Goal: Navigation & Orientation: Find specific page/section

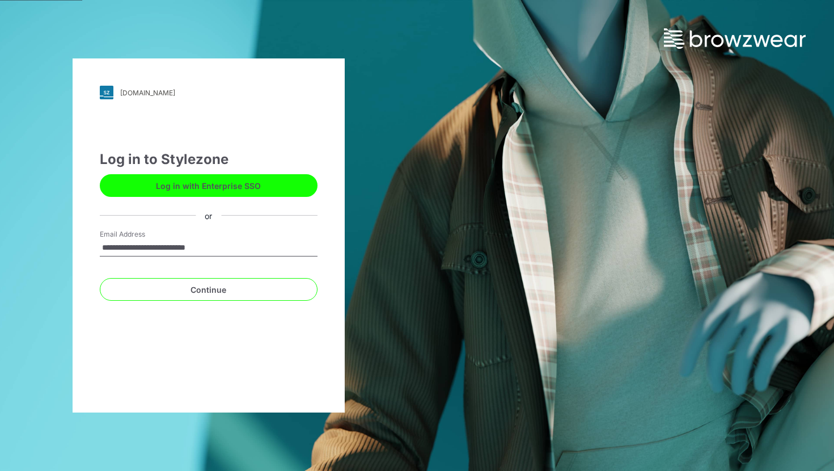
type input "**********"
click at [208, 289] on button "Continue" at bounding box center [209, 289] width 218 height 23
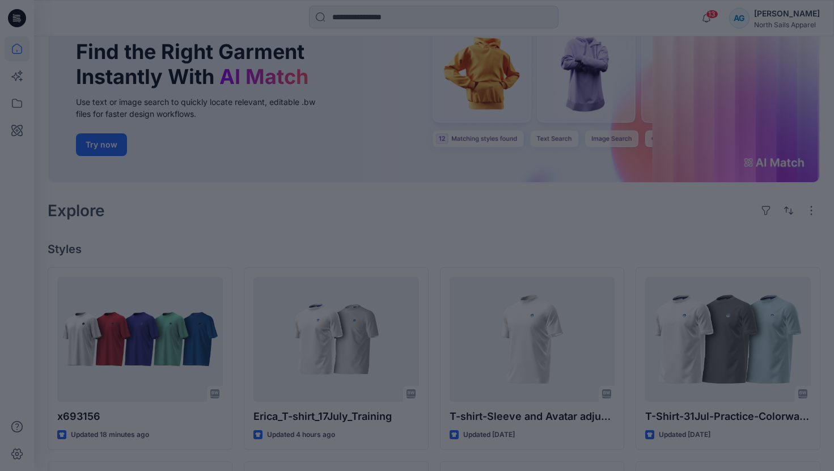
scroll to position [138, 0]
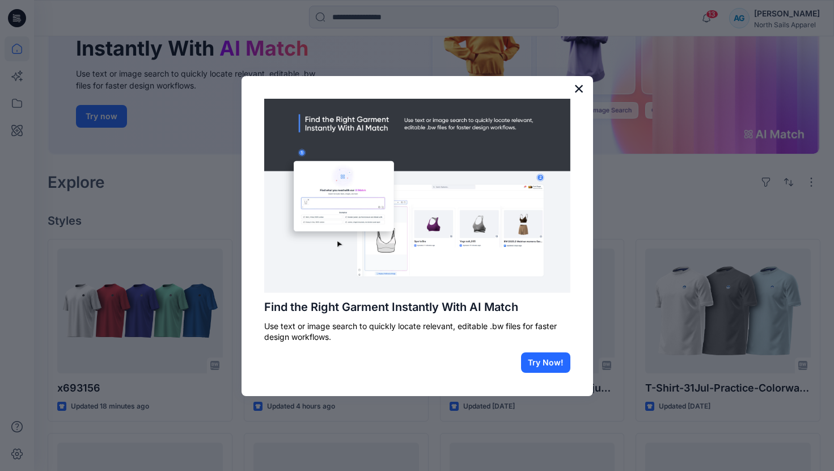
click at [581, 86] on button "×" at bounding box center [579, 88] width 11 height 18
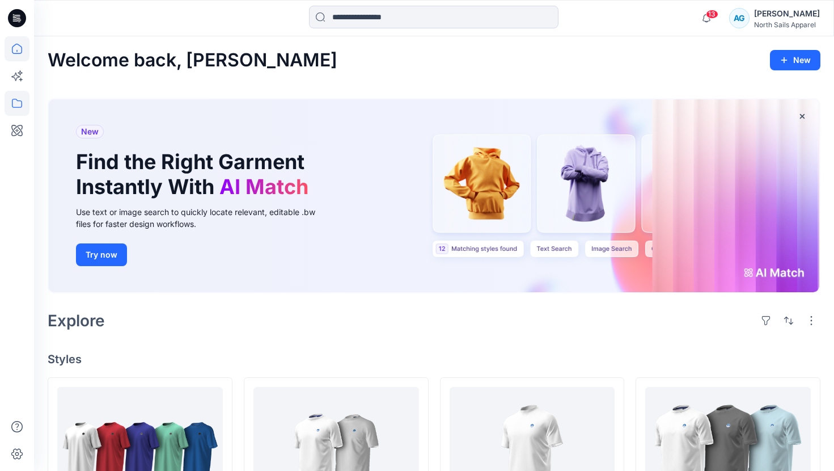
scroll to position [0, 0]
click at [20, 109] on icon at bounding box center [17, 103] width 25 height 25
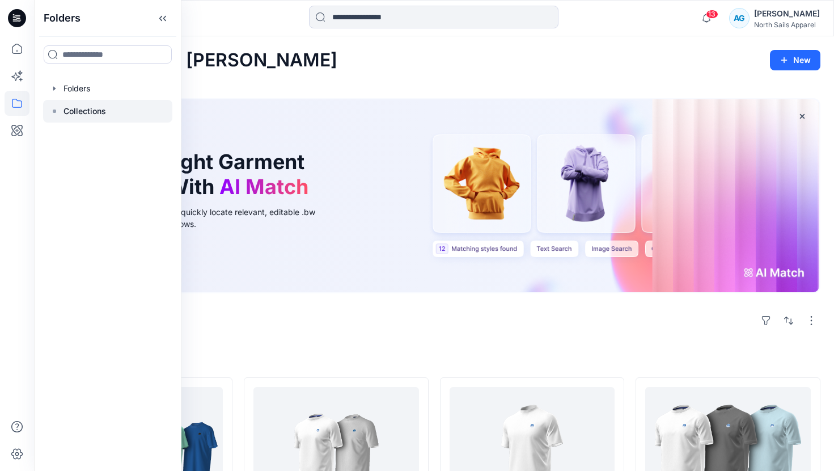
drag, startPoint x: 99, startPoint y: 88, endPoint x: 98, endPoint y: 105, distance: 17.1
click at [99, 88] on div at bounding box center [107, 88] width 129 height 23
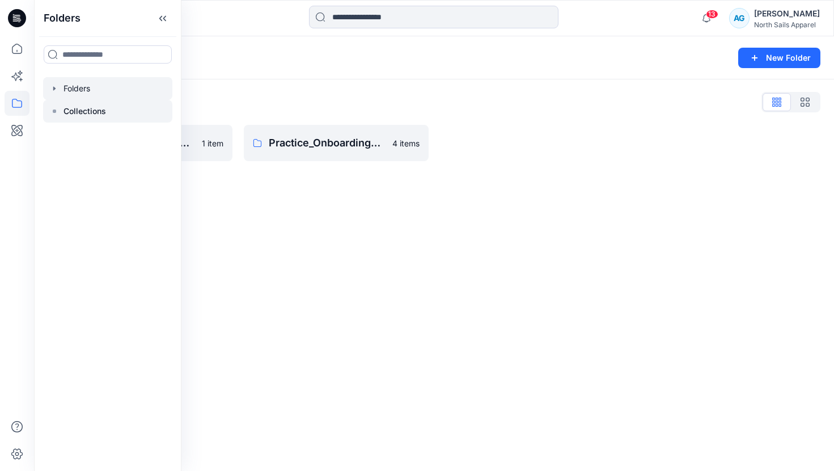
click at [88, 110] on p "Collections" at bounding box center [85, 111] width 43 height 14
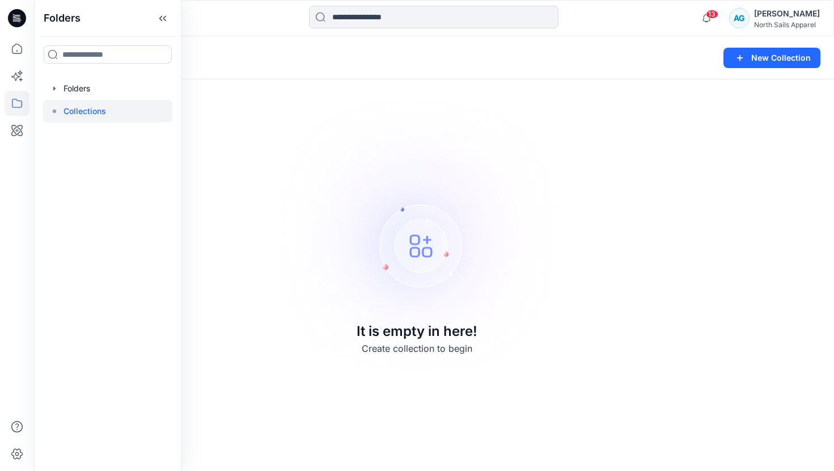
click at [92, 73] on div "Folders Folders Collections" at bounding box center [107, 235] width 147 height 471
click at [86, 92] on div at bounding box center [107, 88] width 129 height 23
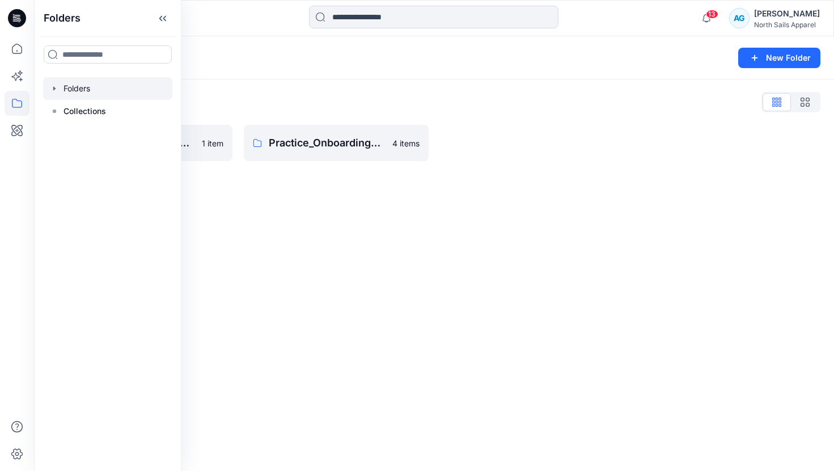
click at [443, 109] on div "Folders List" at bounding box center [434, 102] width 773 height 18
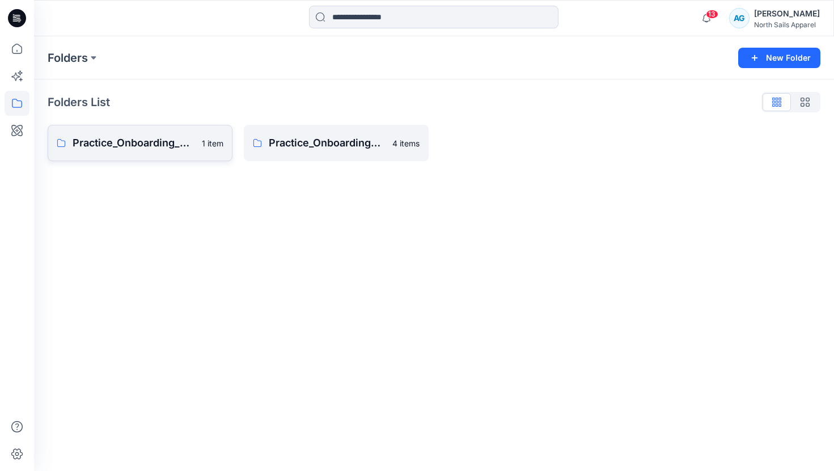
click at [131, 139] on p "Practice_Onboarding_Design & Trims Teams" at bounding box center [134, 143] width 123 height 16
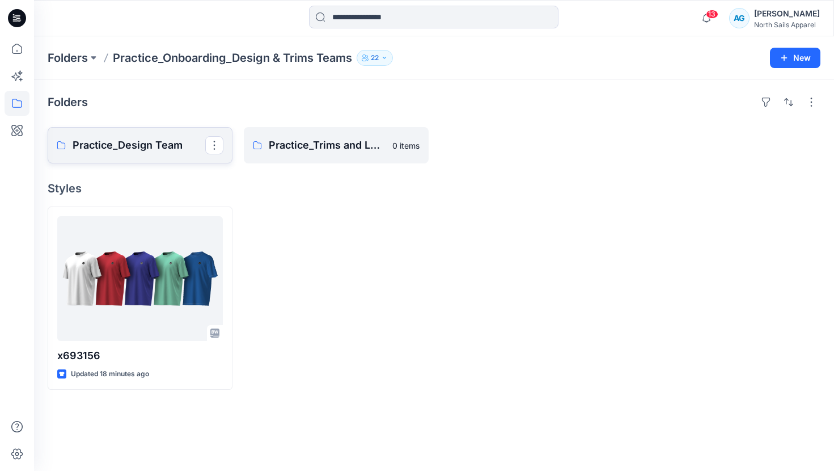
click at [130, 154] on link "Practice_Design Team" at bounding box center [140, 145] width 185 height 36
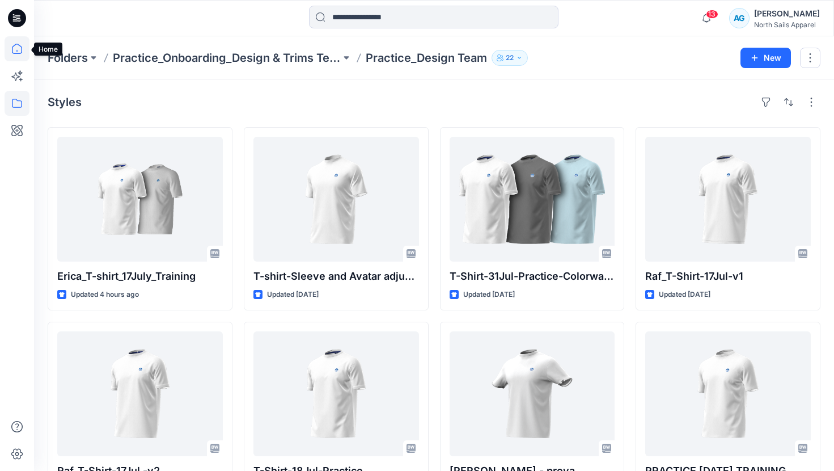
click at [16, 47] on icon at bounding box center [17, 48] width 25 height 25
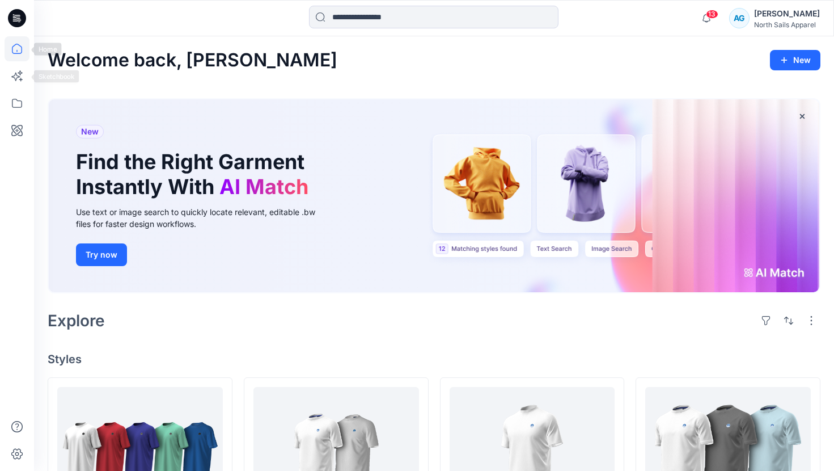
click at [19, 45] on icon at bounding box center [17, 49] width 10 height 10
click at [19, 98] on icon at bounding box center [17, 103] width 25 height 25
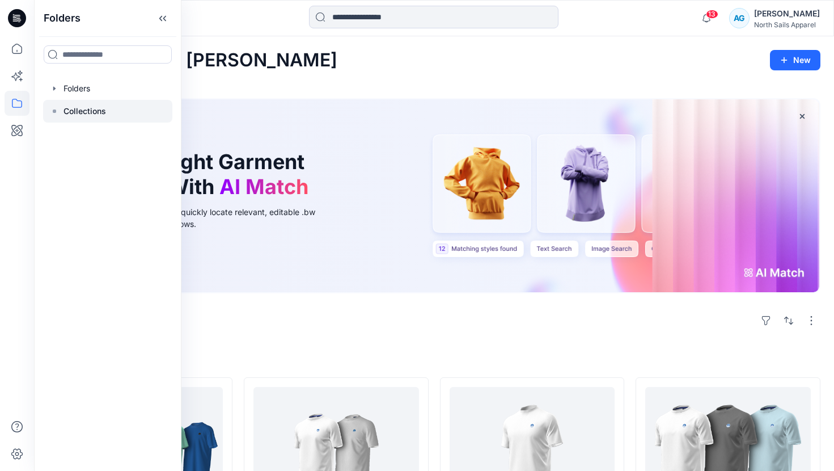
click at [132, 113] on div at bounding box center [107, 111] width 129 height 23
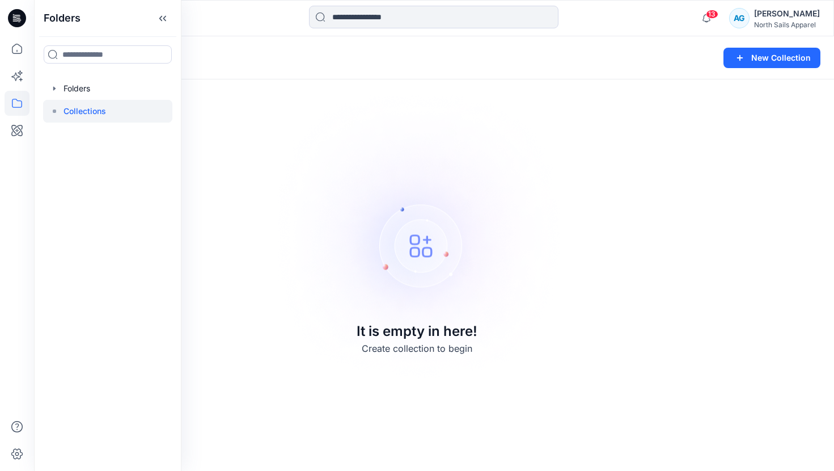
click at [112, 101] on div at bounding box center [107, 111] width 129 height 23
click at [99, 93] on div at bounding box center [107, 88] width 129 height 23
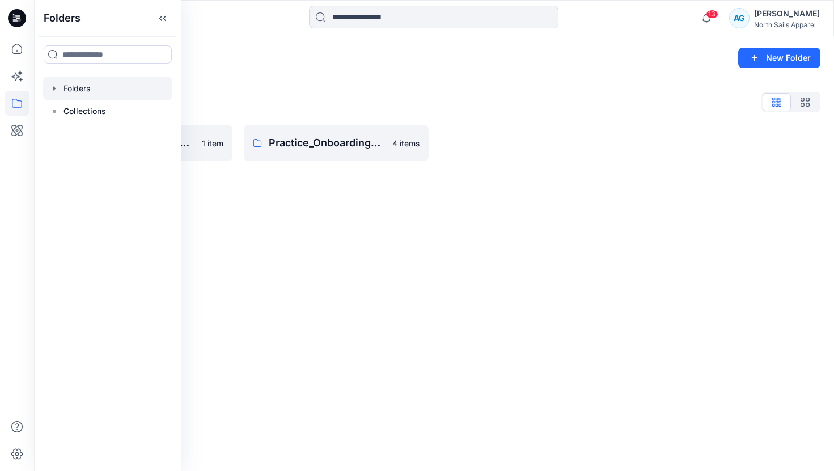
drag, startPoint x: 364, startPoint y: 100, endPoint x: 360, endPoint y: 109, distance: 9.4
click at [364, 100] on div "Folders List" at bounding box center [434, 102] width 773 height 18
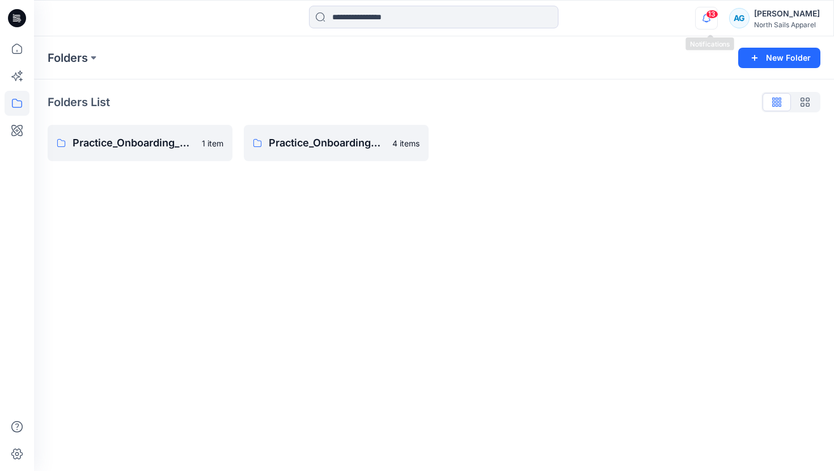
click at [711, 20] on icon "button" at bounding box center [707, 18] width 22 height 23
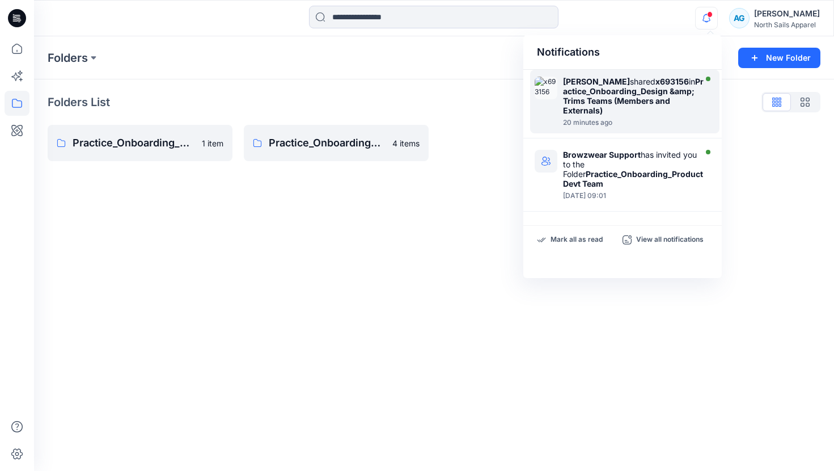
click at [613, 102] on strong "Practice_Onboarding_Design &amp; Trims Teams (Members and Externals)" at bounding box center [633, 96] width 141 height 39
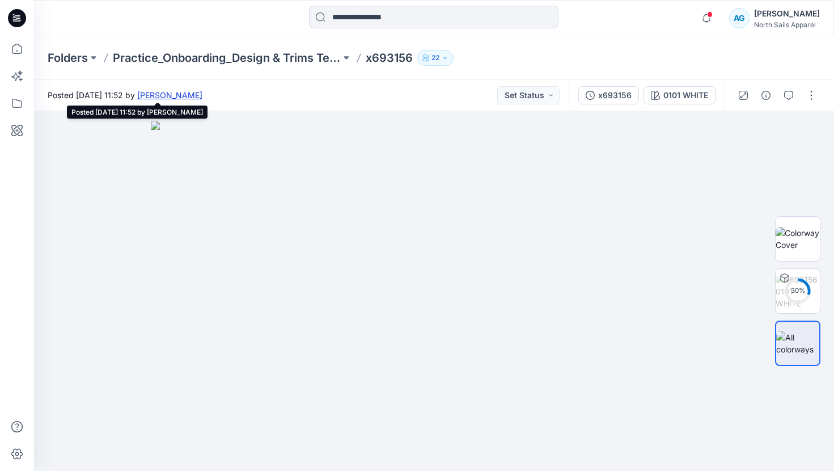
click at [202, 95] on link "[PERSON_NAME]" at bounding box center [169, 95] width 65 height 10
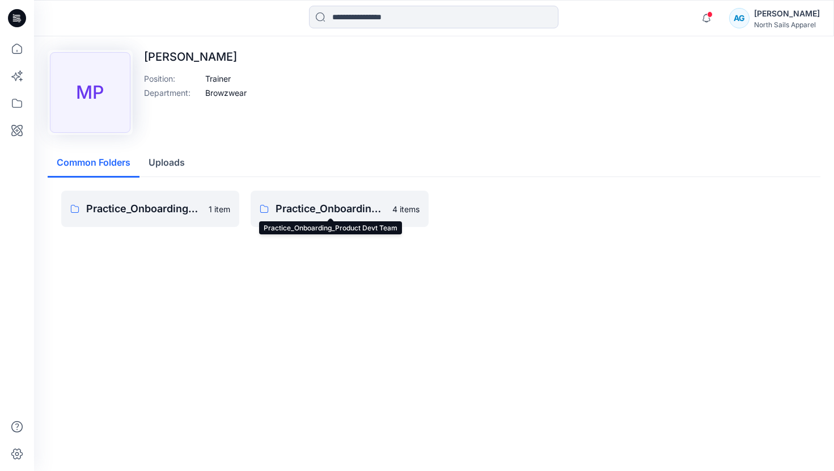
click at [313, 209] on p "Practice_Onboarding_Product Devt Team" at bounding box center [331, 209] width 110 height 16
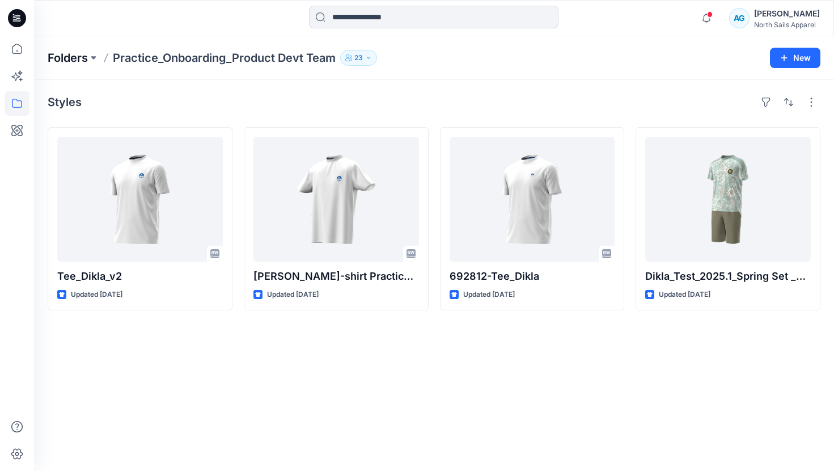
click at [71, 64] on p "Folders" at bounding box center [68, 58] width 40 height 16
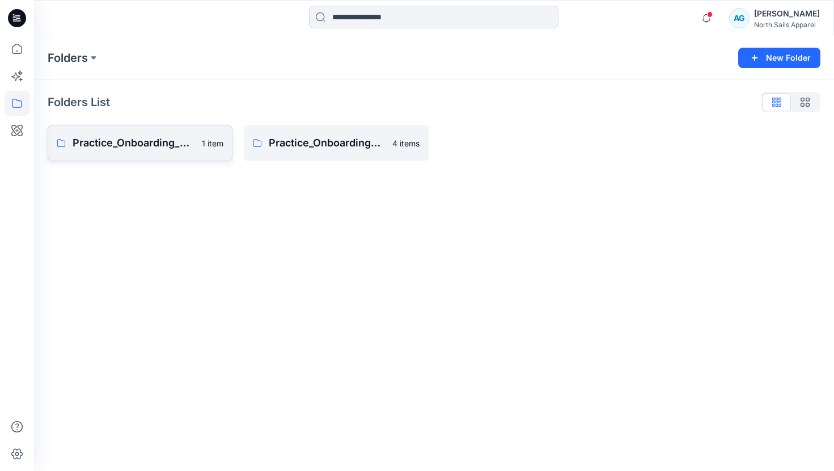
click at [127, 141] on p "Practice_Onboarding_Design & Trims Teams" at bounding box center [134, 143] width 123 height 16
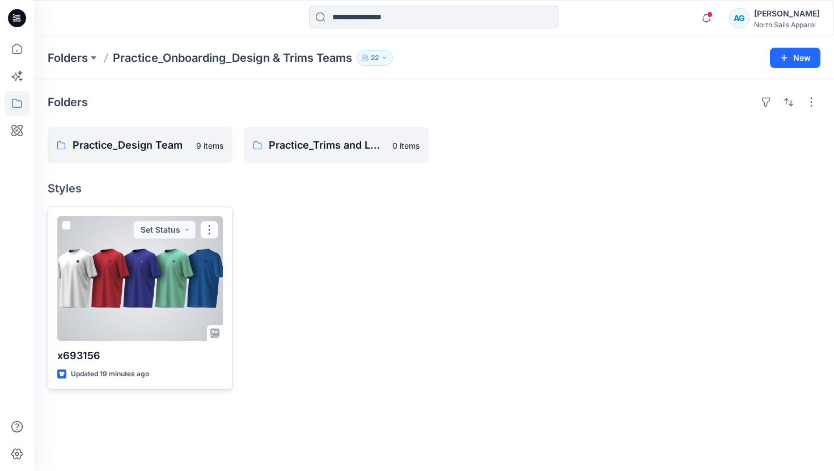
click at [103, 280] on div at bounding box center [140, 278] width 166 height 125
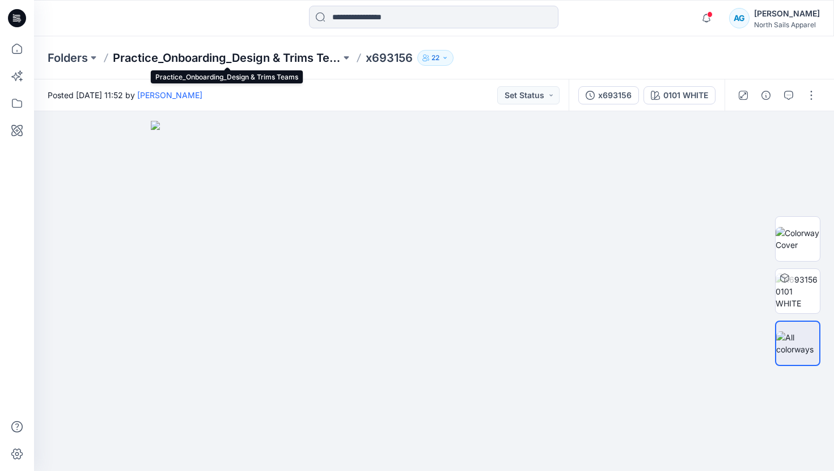
click at [252, 60] on p "Practice_Onboarding_Design & Trims Teams" at bounding box center [227, 58] width 228 height 16
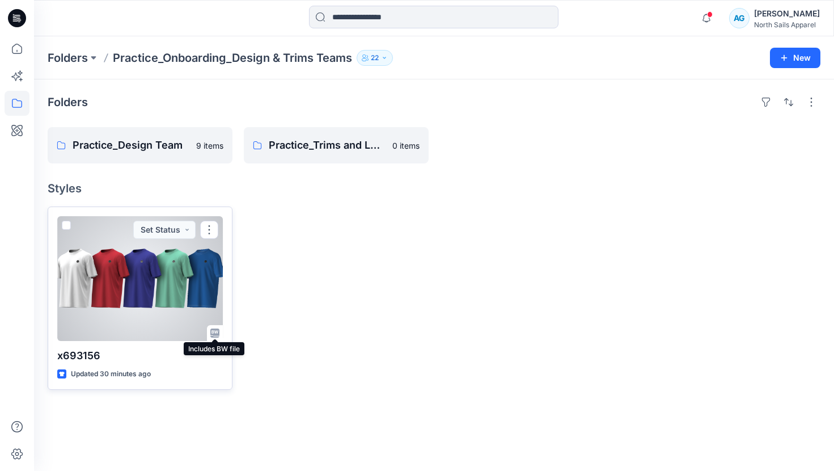
click at [216, 331] on icon at bounding box center [214, 332] width 9 height 9
click at [180, 349] on p "x693156" at bounding box center [140, 356] width 166 height 16
click at [212, 225] on button "button" at bounding box center [209, 230] width 18 height 18
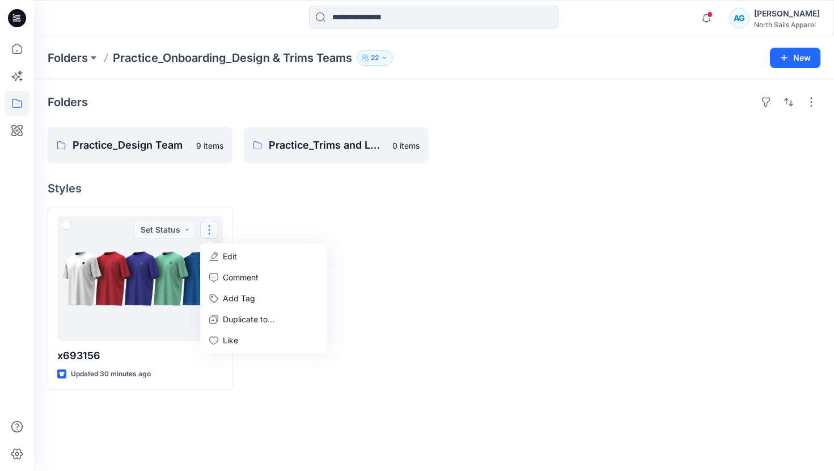
click at [334, 203] on div "Folders Practice_Design Team 9 items Practice_Trims and Labels Team 0 items Sty…" at bounding box center [434, 274] width 800 height 391
drag, startPoint x: 804, startPoint y: 84, endPoint x: 813, endPoint y: 94, distance: 13.3
click at [812, 93] on div "Folders Practice_Design Team 9 items Practice_Trims and Labels Team 0 items Sty…" at bounding box center [434, 274] width 800 height 391
click at [812, 98] on button "button" at bounding box center [812, 102] width 18 height 18
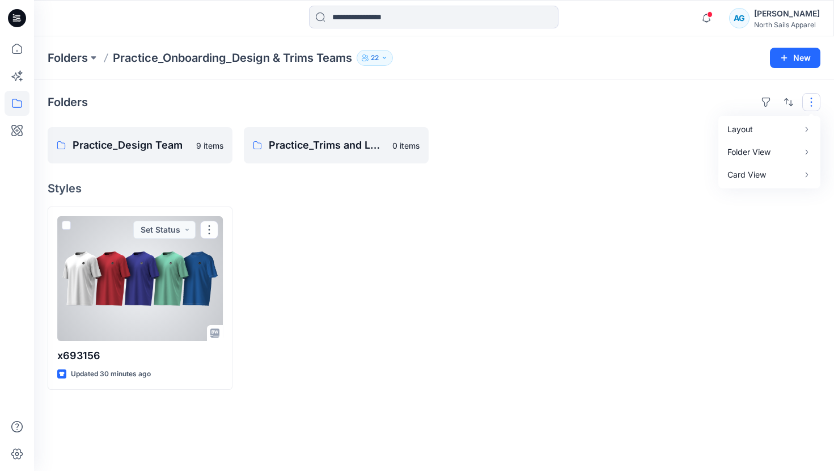
click at [71, 281] on div at bounding box center [140, 278] width 166 height 125
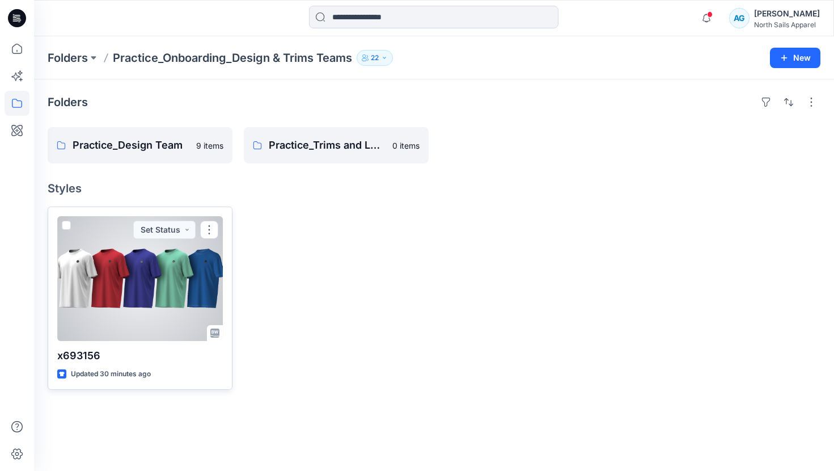
click at [68, 223] on span at bounding box center [66, 225] width 9 height 9
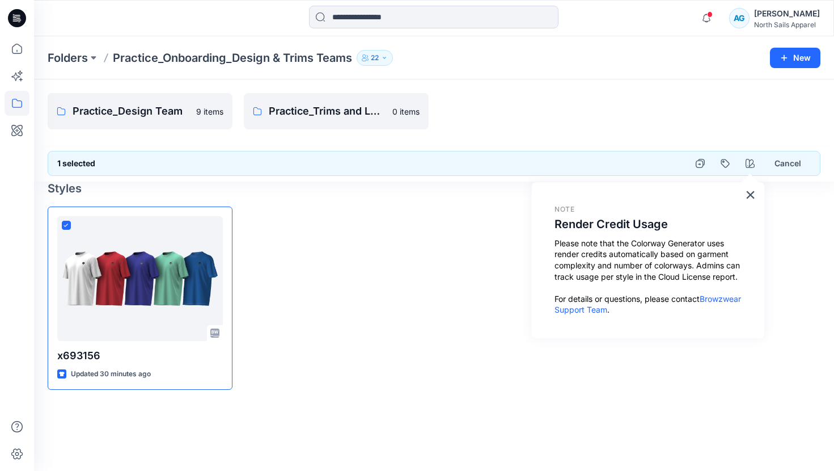
click at [309, 269] on div at bounding box center [336, 297] width 185 height 183
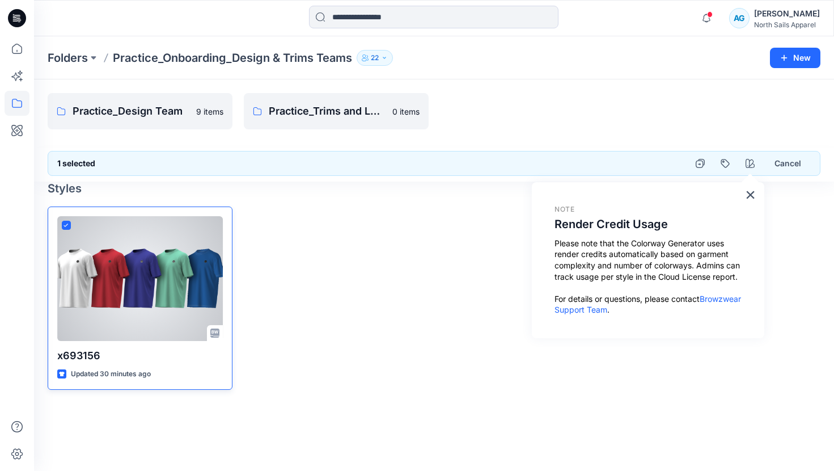
drag, startPoint x: 66, startPoint y: 225, endPoint x: 102, endPoint y: 227, distance: 35.8
click at [66, 225] on icon at bounding box center [66, 225] width 5 height 4
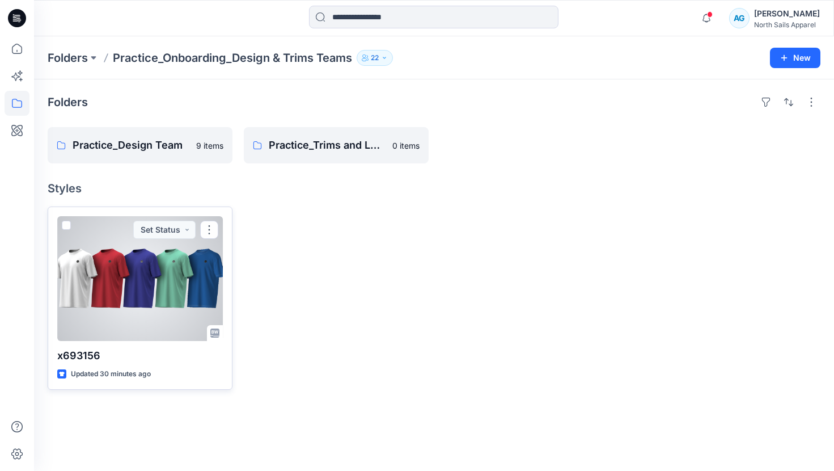
click at [112, 297] on div at bounding box center [140, 278] width 166 height 125
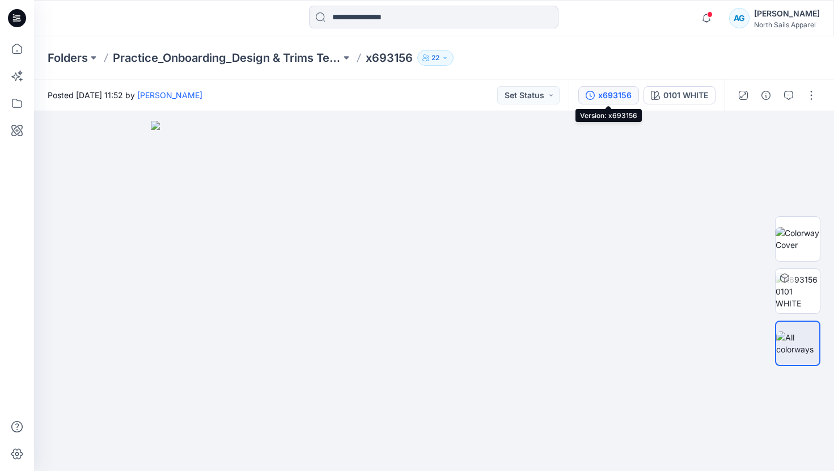
click at [621, 95] on div "x693156" at bounding box center [614, 95] width 33 height 12
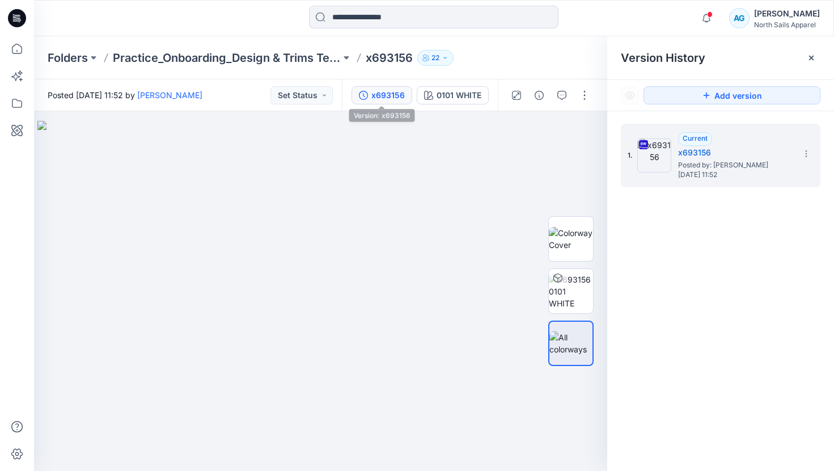
click at [399, 92] on div "x693156" at bounding box center [388, 95] width 33 height 12
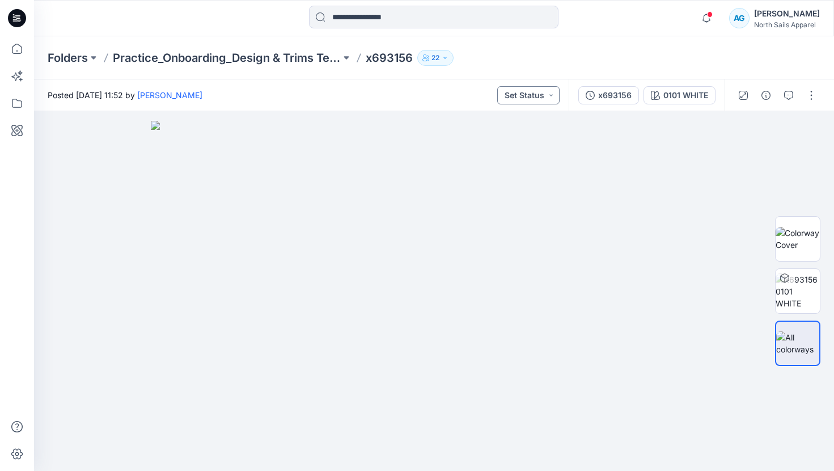
click at [537, 96] on button "Set Status" at bounding box center [528, 95] width 62 height 18
click at [812, 96] on button "button" at bounding box center [812, 95] width 18 height 18
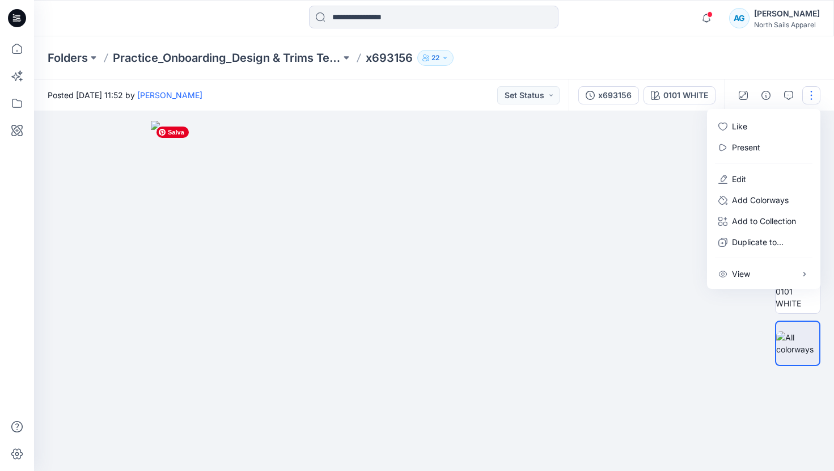
click at [715, 348] on img at bounding box center [434, 296] width 567 height 350
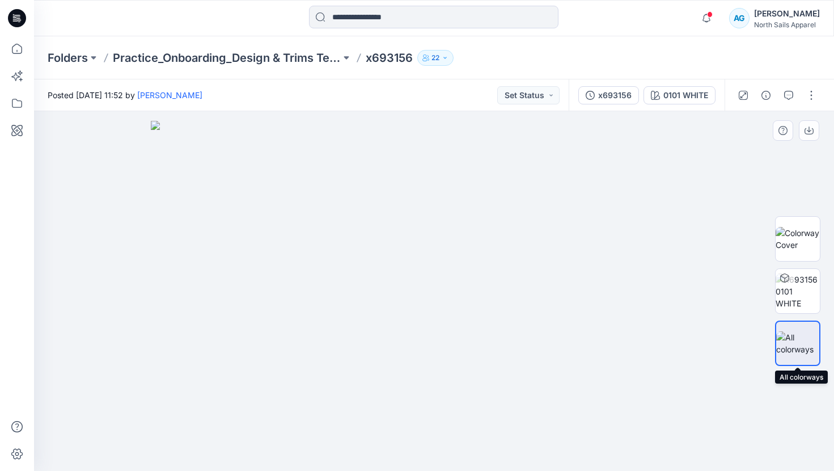
click at [787, 357] on div at bounding box center [797, 342] width 45 height 45
click at [794, 292] on img at bounding box center [798, 291] width 44 height 36
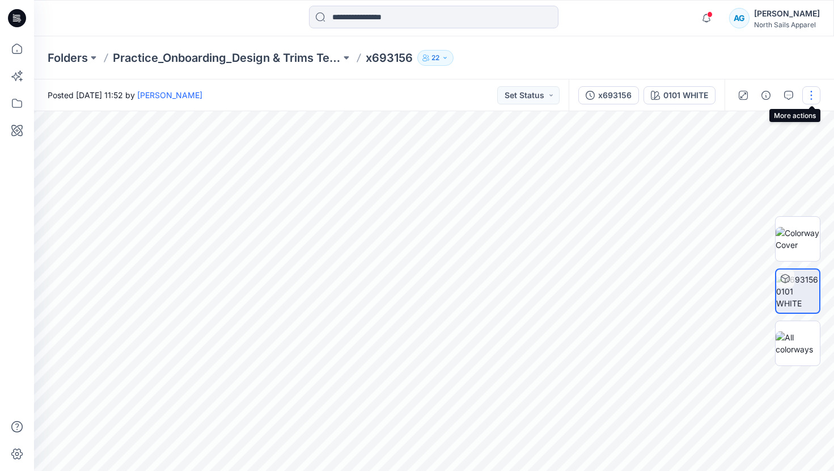
click at [808, 94] on button "button" at bounding box center [812, 95] width 18 height 18
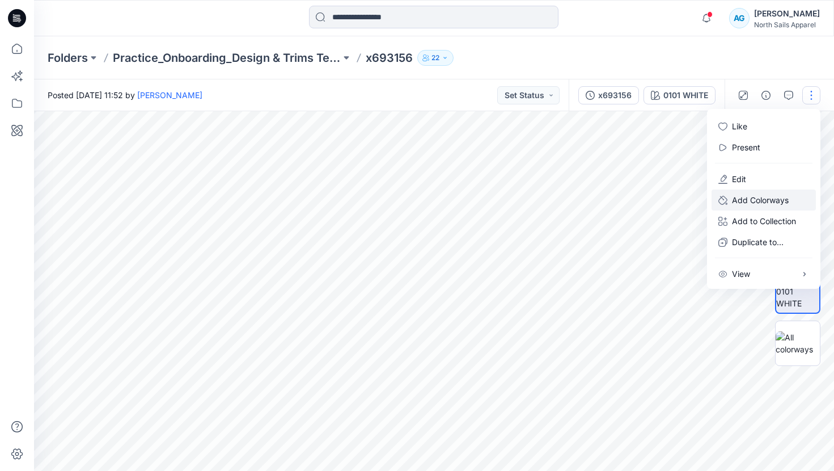
click at [760, 201] on p "Add Colorways" at bounding box center [760, 200] width 57 height 12
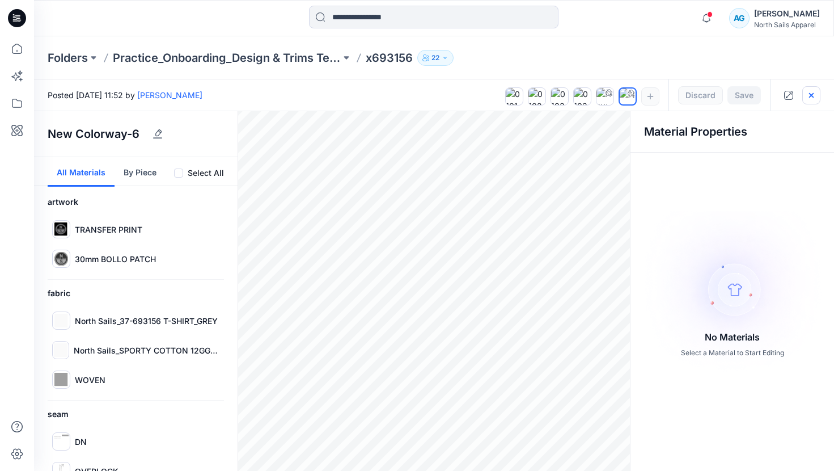
click at [816, 97] on icon "button" at bounding box center [811, 95] width 9 height 9
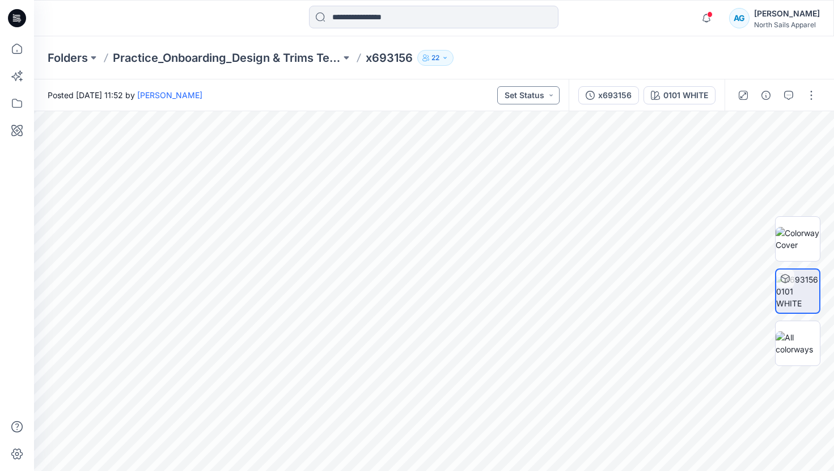
click at [548, 91] on button "Set Status" at bounding box center [528, 95] width 62 height 18
click at [761, 95] on button "button" at bounding box center [766, 95] width 18 height 18
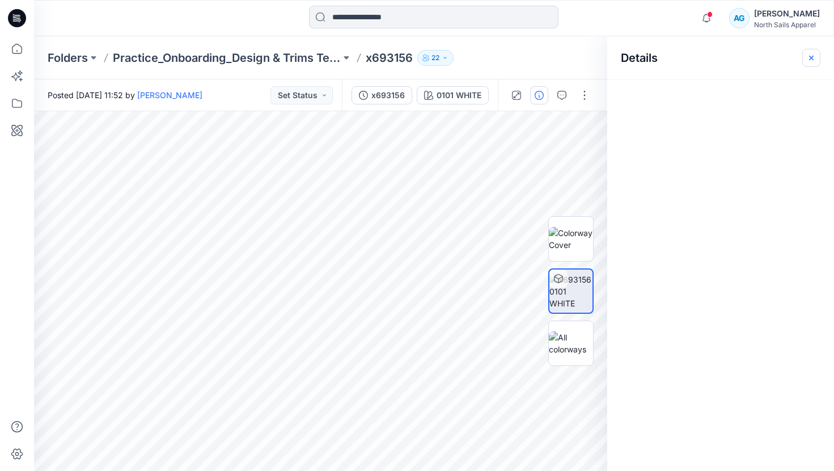
click at [809, 54] on icon "button" at bounding box center [811, 57] width 9 height 9
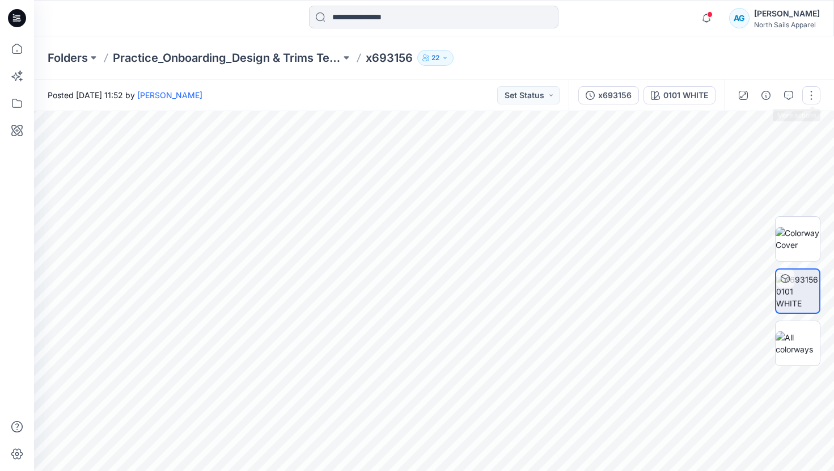
click at [812, 92] on button "button" at bounding box center [812, 95] width 18 height 18
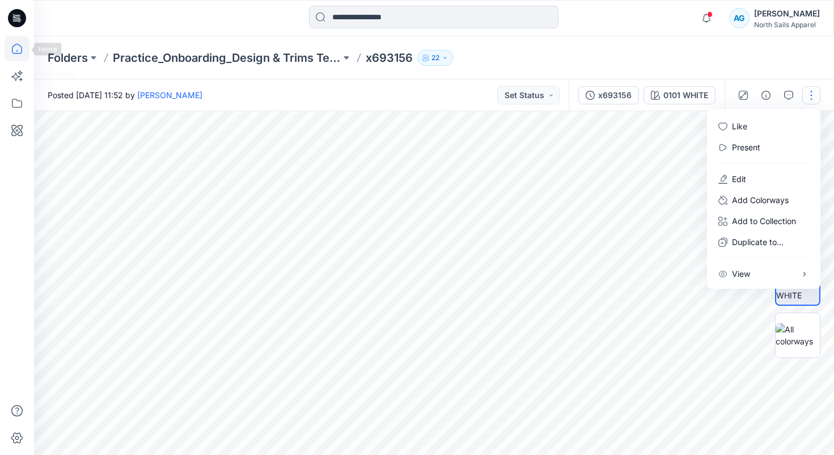
click at [14, 50] on icon at bounding box center [17, 48] width 25 height 25
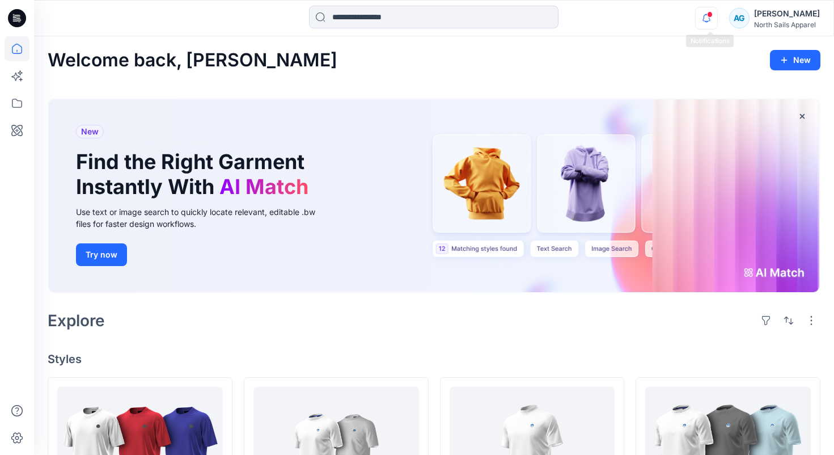
click at [708, 18] on icon "button" at bounding box center [707, 17] width 8 height 7
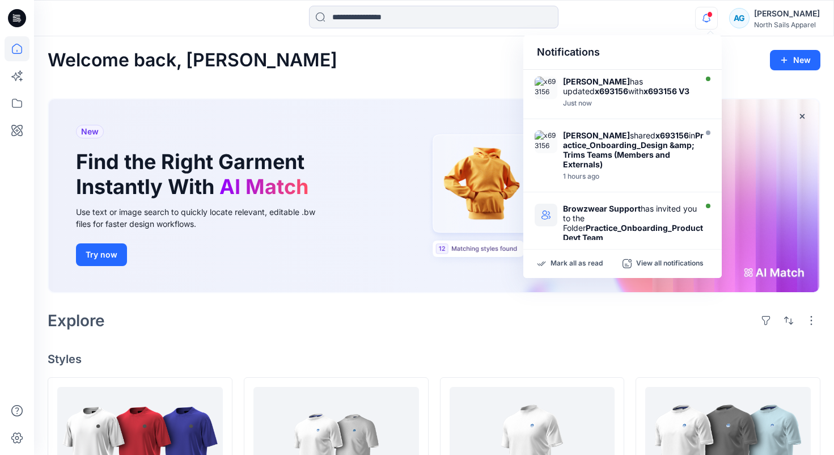
click at [708, 18] on icon "button" at bounding box center [707, 17] width 8 height 7
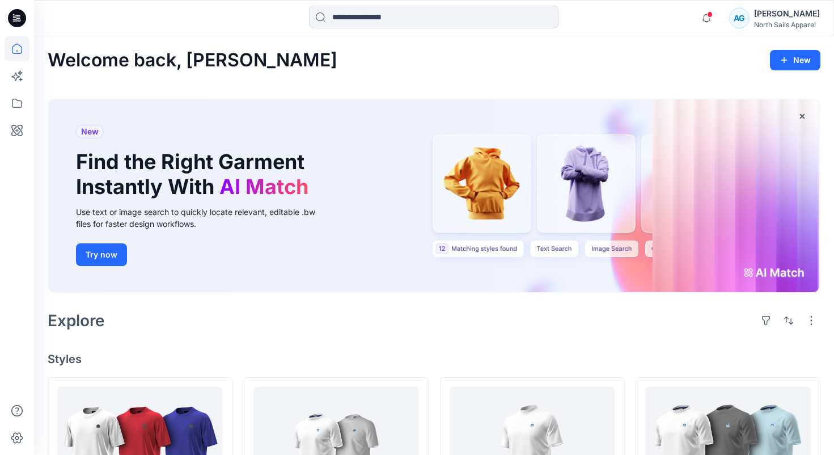
click at [21, 106] on icon at bounding box center [17, 103] width 25 height 25
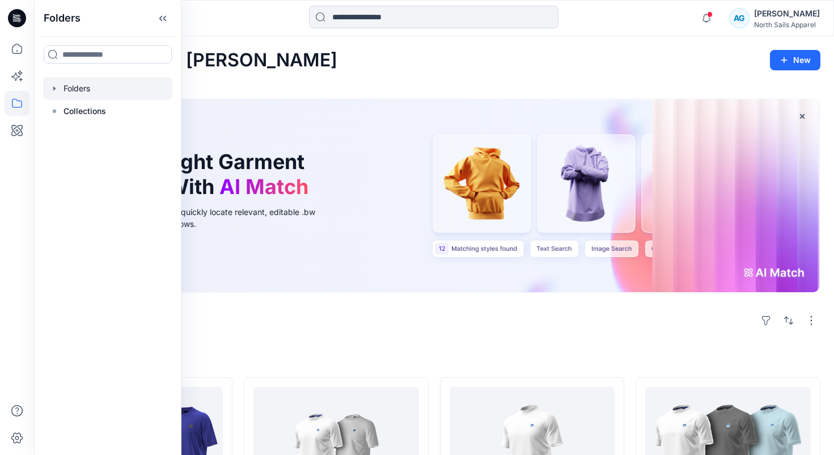
click at [56, 90] on icon "button" at bounding box center [54, 88] width 9 height 9
click at [56, 91] on icon "button" at bounding box center [54, 88] width 9 height 9
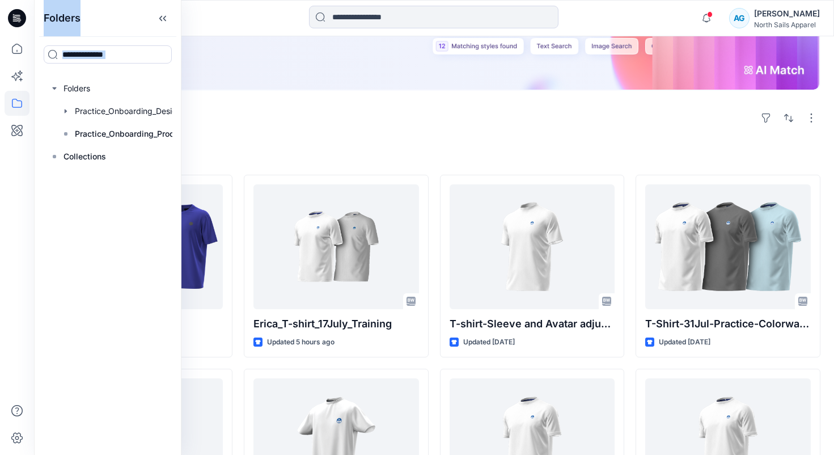
drag, startPoint x: 79, startPoint y: 167, endPoint x: 17, endPoint y: 171, distance: 62.0
click at [17, 171] on div "Folders Folders Practice_Onboarding_Design & Trims Teams Practice_Onboarding_Pr…" at bounding box center [417, 376] width 834 height 1157
click at [87, 188] on div "Folders Folders Practice_Onboarding_Design & Trims Teams Practice_Onboarding_Pr…" at bounding box center [107, 227] width 147 height 455
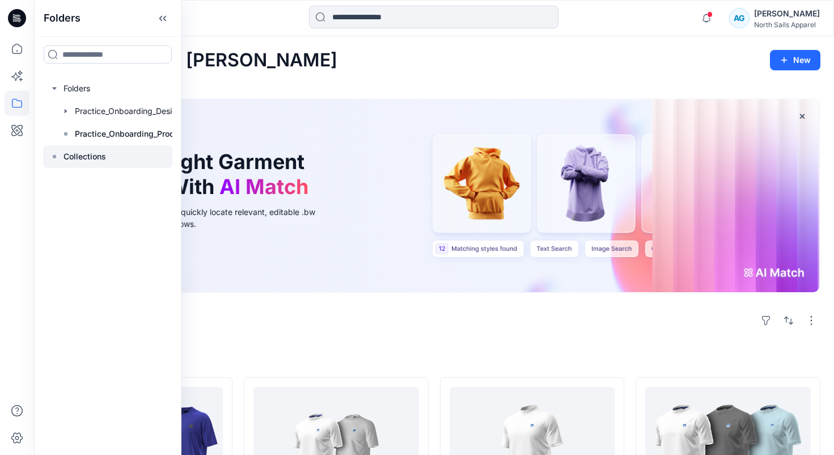
click at [78, 157] on p "Collections" at bounding box center [85, 157] width 43 height 14
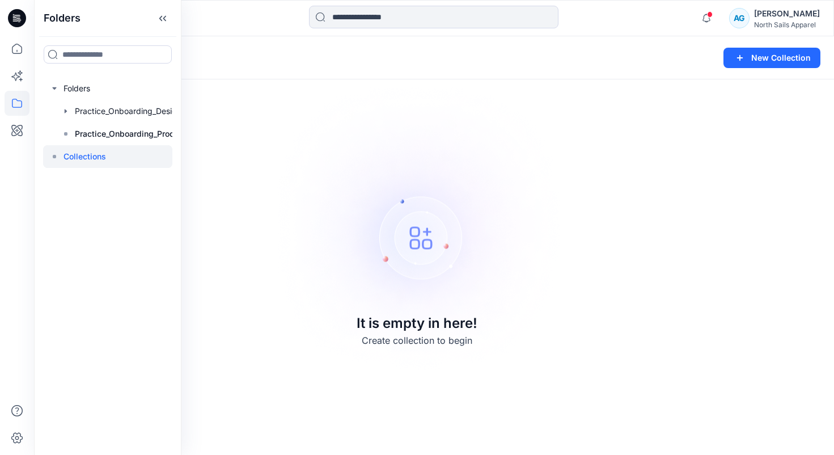
click at [83, 154] on p "Collections" at bounding box center [85, 157] width 43 height 14
click at [440, 239] on img at bounding box center [417, 227] width 317 height 317
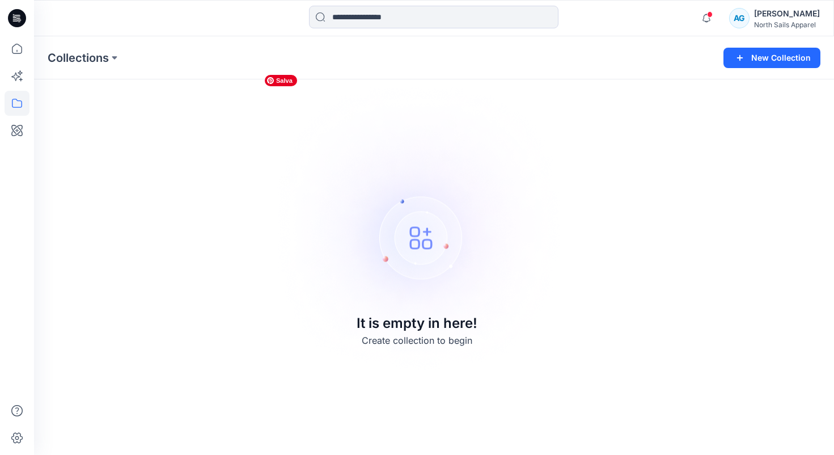
click at [433, 239] on img at bounding box center [417, 227] width 317 height 317
click at [425, 252] on img at bounding box center [417, 227] width 317 height 317
